Goal: Transaction & Acquisition: Purchase product/service

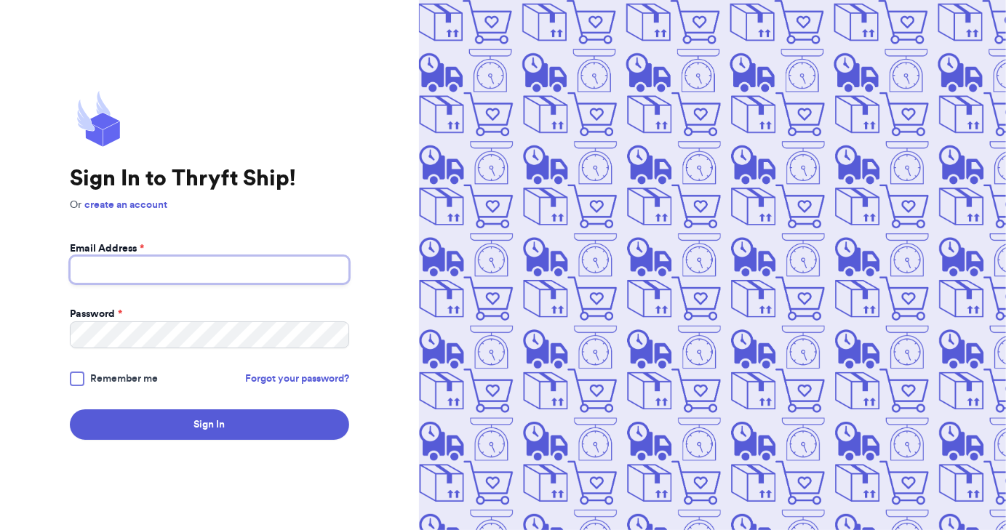
type input "[EMAIL_ADDRESS][DOMAIN_NAME]"
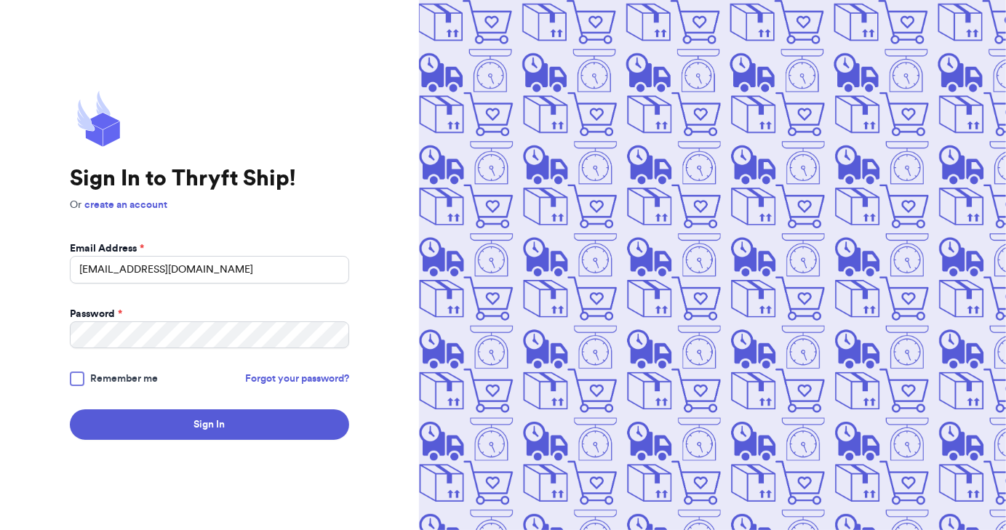
click at [80, 382] on div at bounding box center [77, 379] width 15 height 15
click at [0, 0] on input "Remember me" at bounding box center [0, 0] width 0 height 0
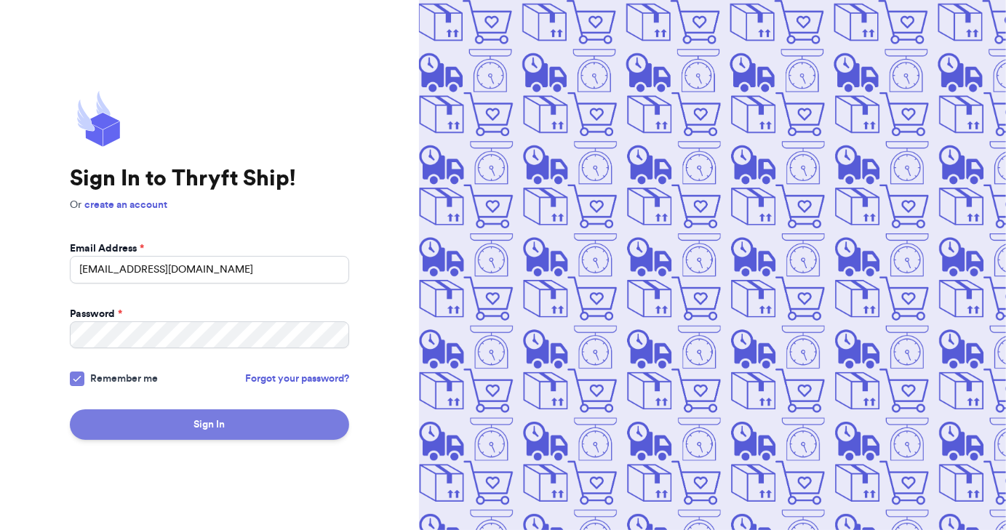
click at [174, 434] on button "Sign In" at bounding box center [209, 425] width 279 height 31
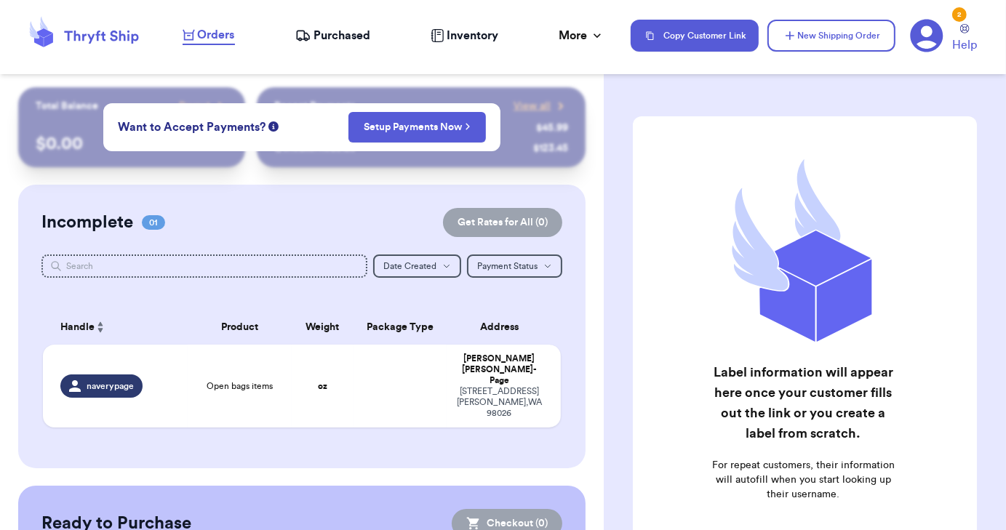
scroll to position [73, 0]
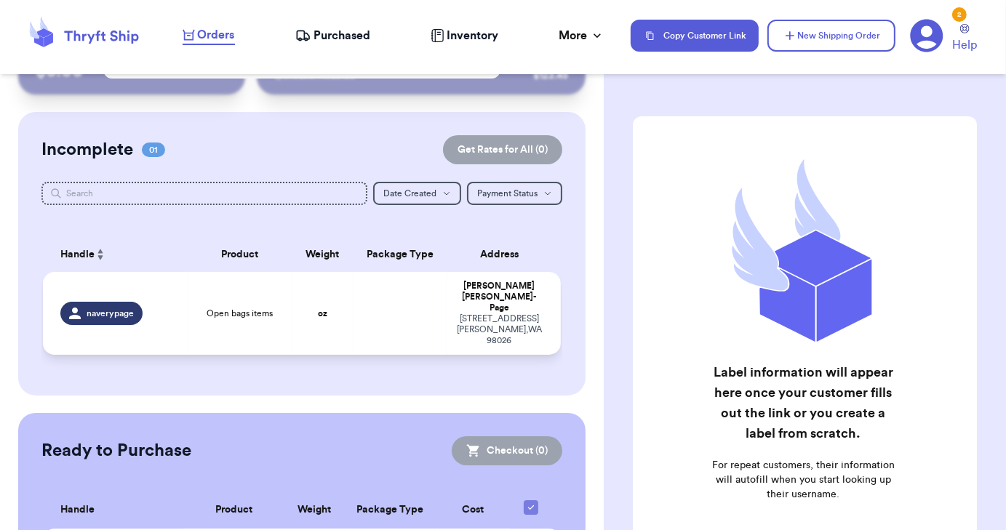
click at [113, 308] on span "naverypage" at bounding box center [110, 314] width 47 height 12
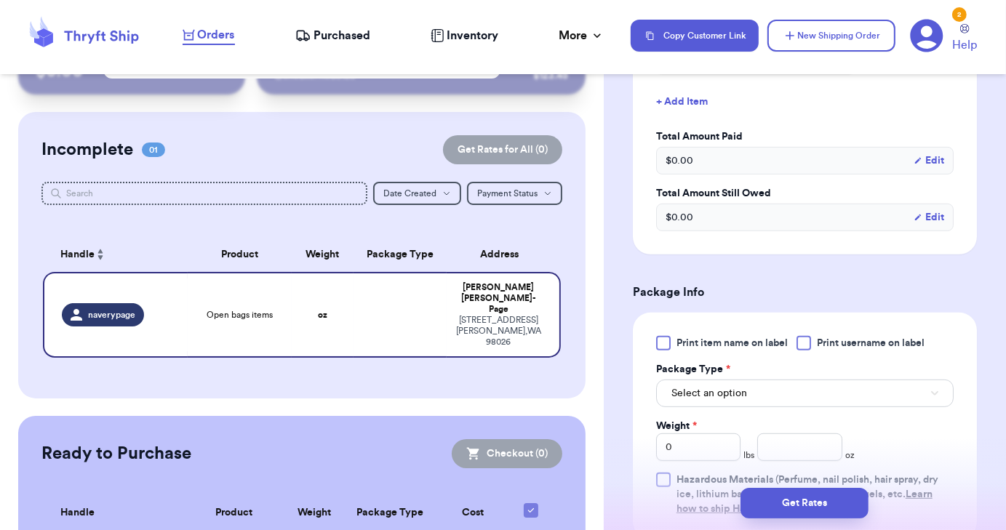
scroll to position [436, 0]
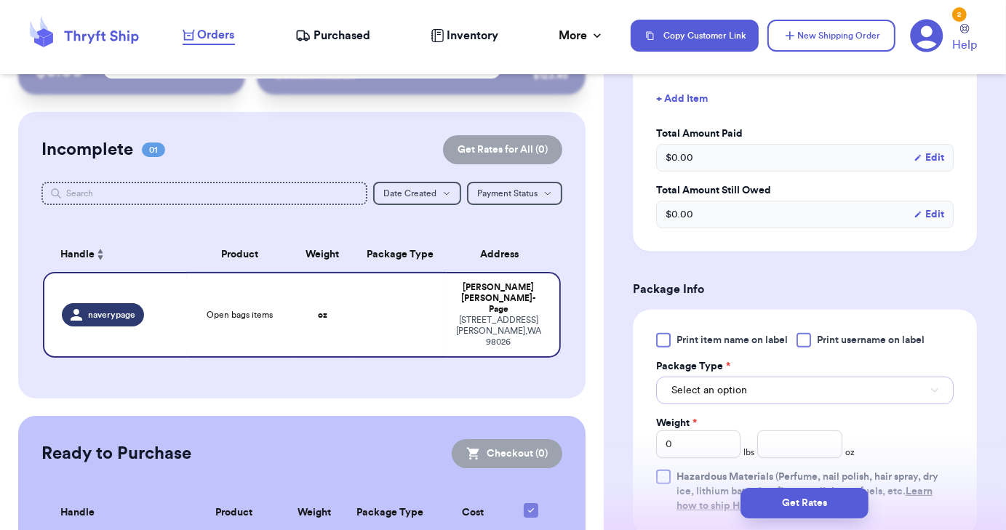
click at [711, 383] on span "Select an option" at bounding box center [709, 390] width 76 height 15
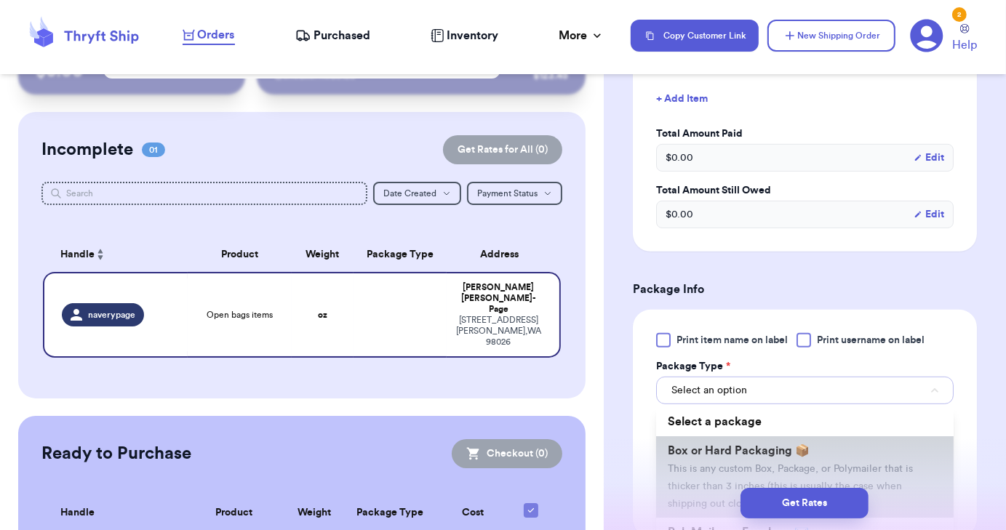
scroll to position [73, 0]
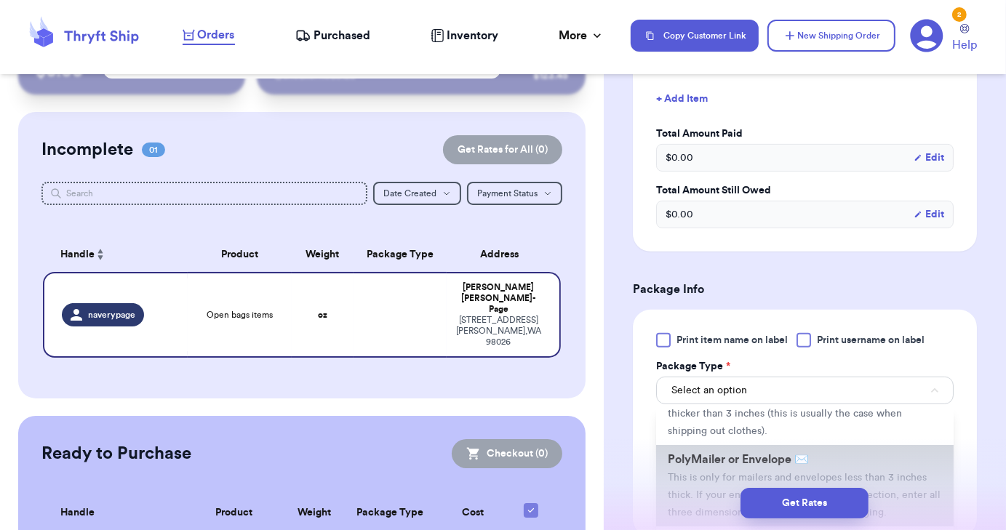
click at [712, 473] on span "This is only for mailers and envelopes less than 3 inches thick. If your envelo…" at bounding box center [804, 495] width 273 height 45
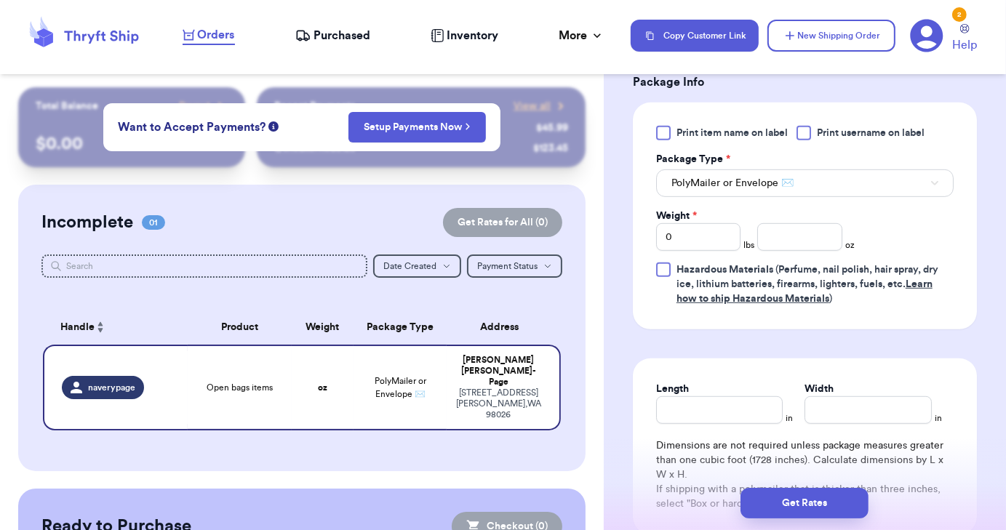
scroll to position [582, 0]
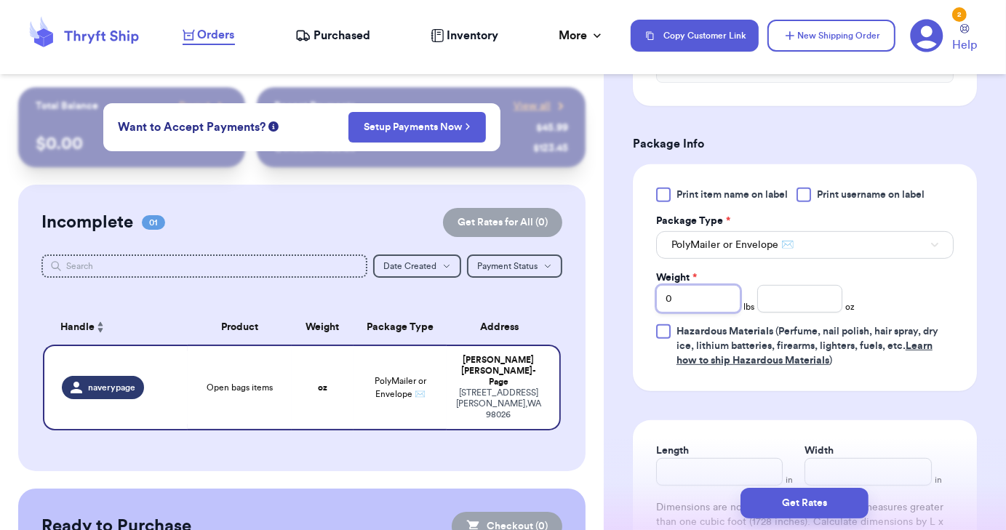
click at [717, 285] on input "0" at bounding box center [698, 299] width 84 height 28
type input "01"
type input "0"
type input "1"
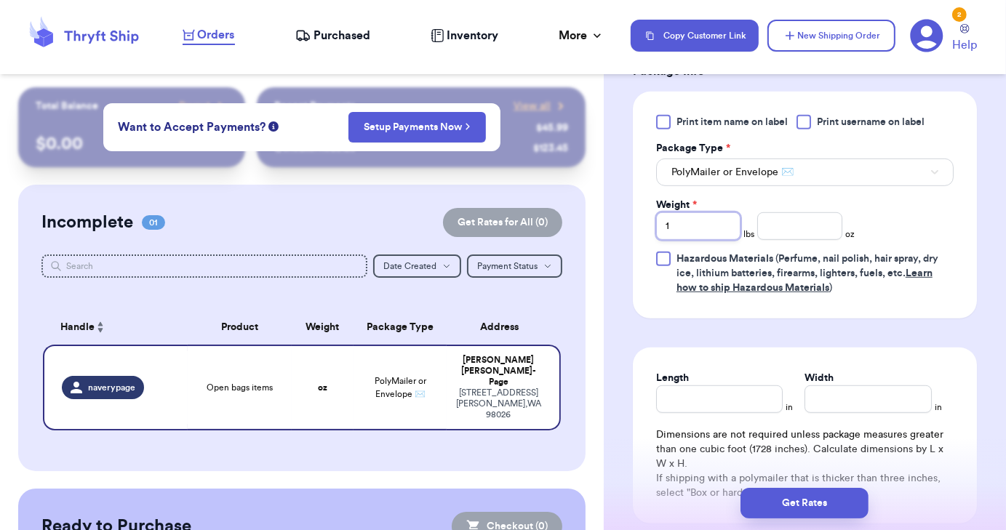
type input "1"
click at [717, 386] on input "Length" at bounding box center [719, 400] width 127 height 28
type input "1"
type input "10"
click at [828, 386] on input "Width *" at bounding box center [868, 400] width 127 height 28
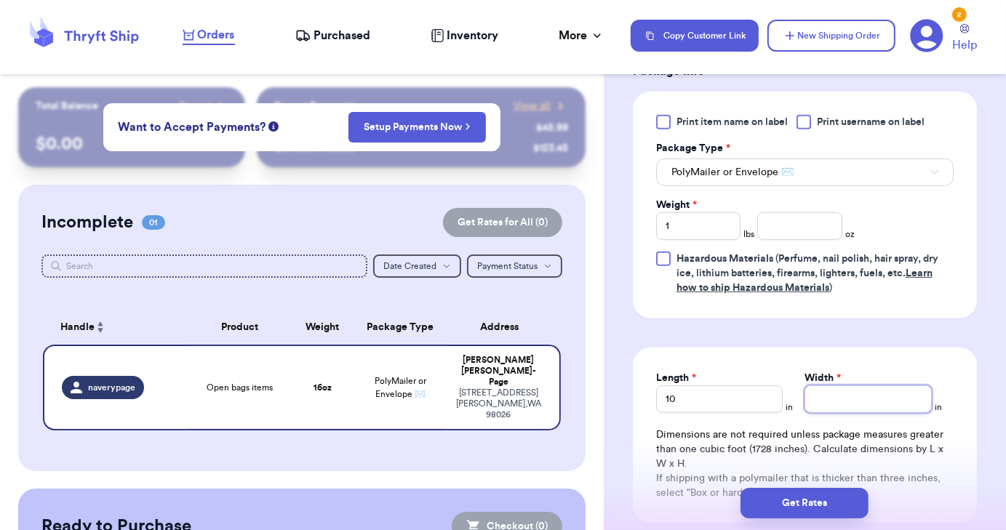
type input "1"
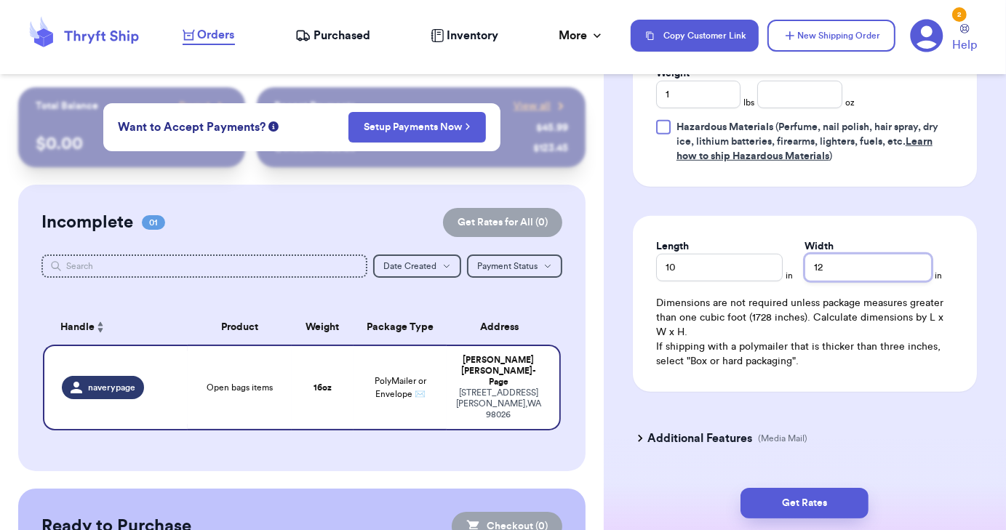
scroll to position [806, 0]
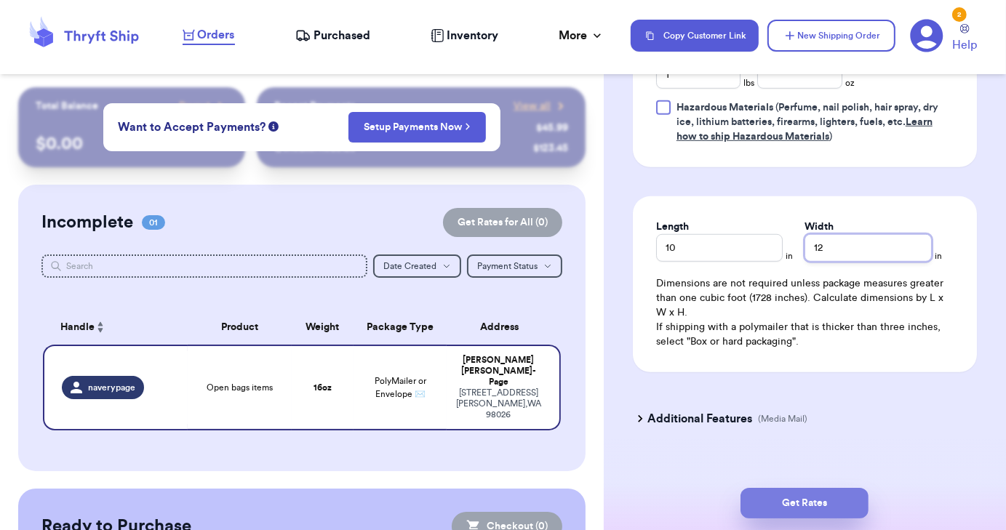
type input "12"
click at [832, 501] on button "Get Rates" at bounding box center [805, 503] width 128 height 31
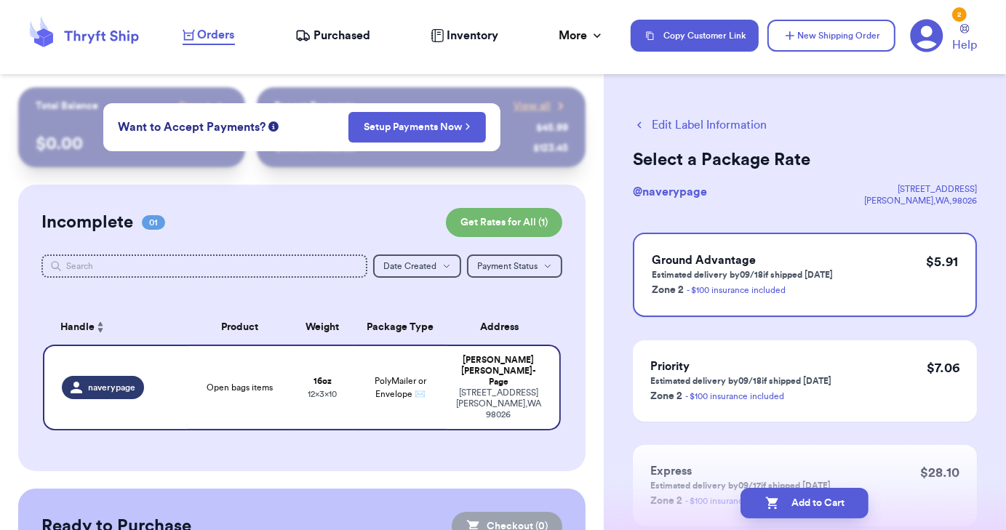
scroll to position [97, 0]
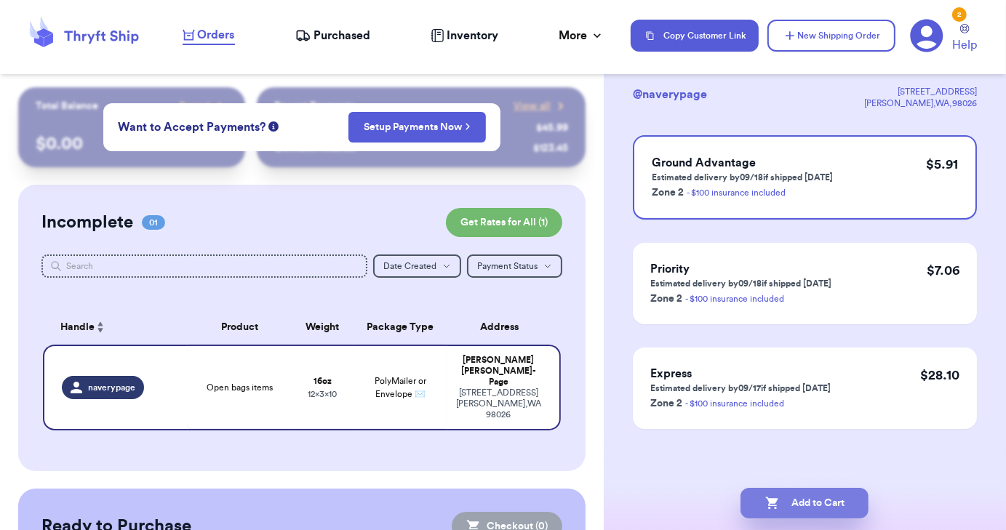
click at [819, 502] on button "Add to Cart" at bounding box center [805, 503] width 128 height 31
checkbox input "true"
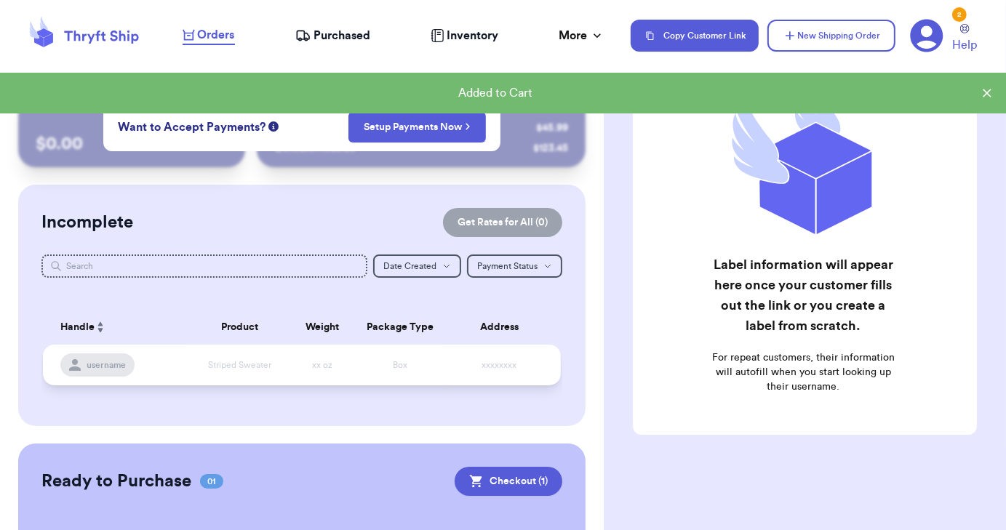
scroll to position [130, 0]
